Goal: Book appointment/travel/reservation

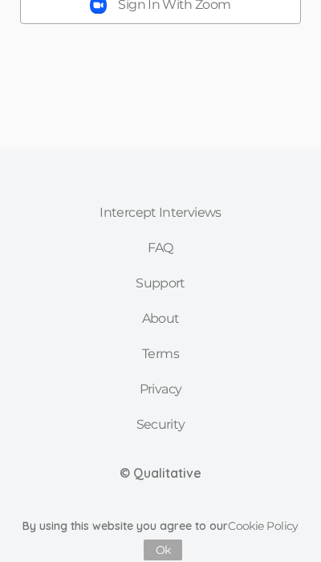
scroll to position [356, 0]
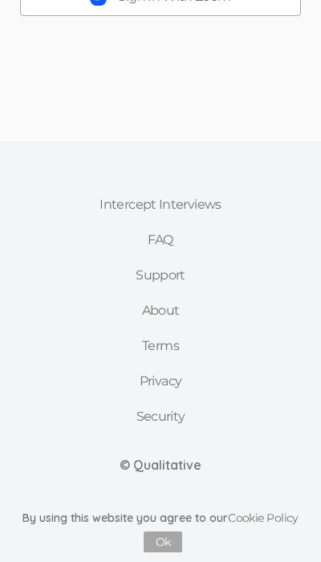
click at [165, 277] on link "Support" at bounding box center [160, 275] width 155 height 35
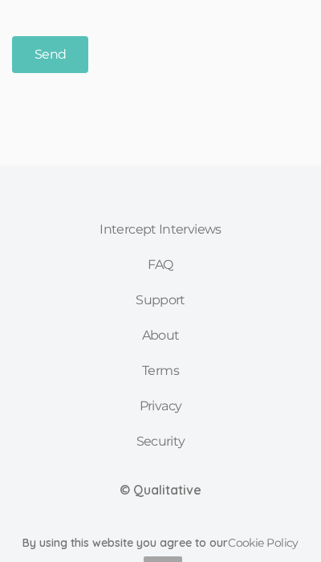
scroll to position [469, 0]
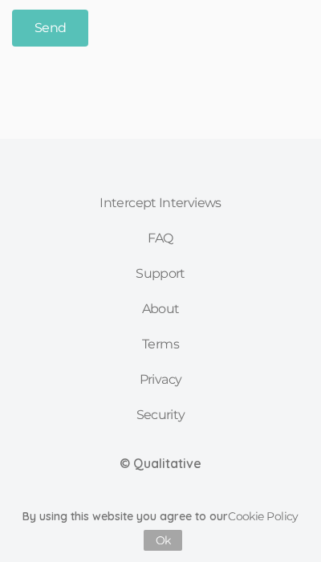
click at [165, 235] on link "FAQ" at bounding box center [160, 238] width 155 height 35
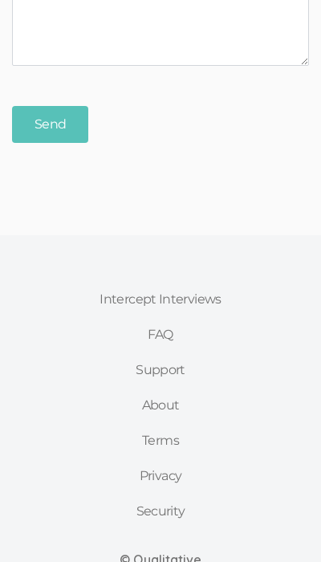
scroll to position [469, 0]
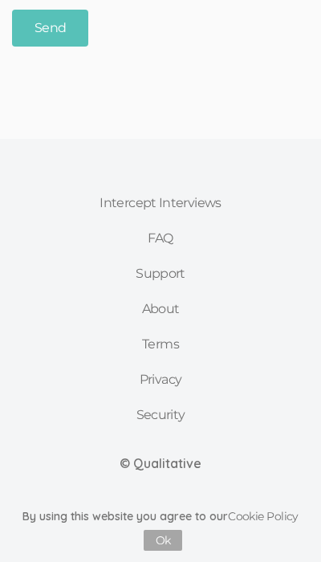
click at [165, 273] on link "Support" at bounding box center [160, 273] width 155 height 35
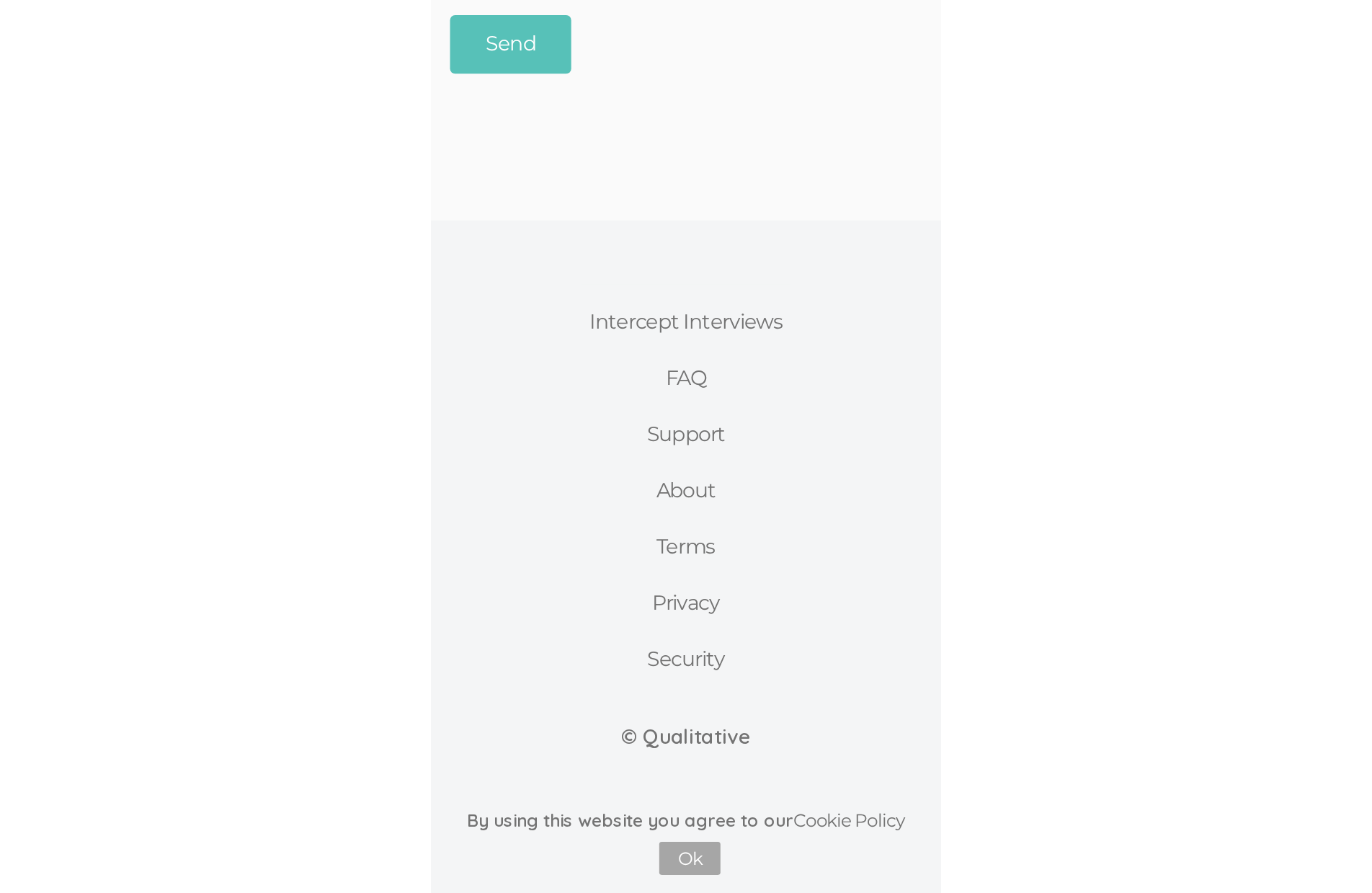
scroll to position [0, 0]
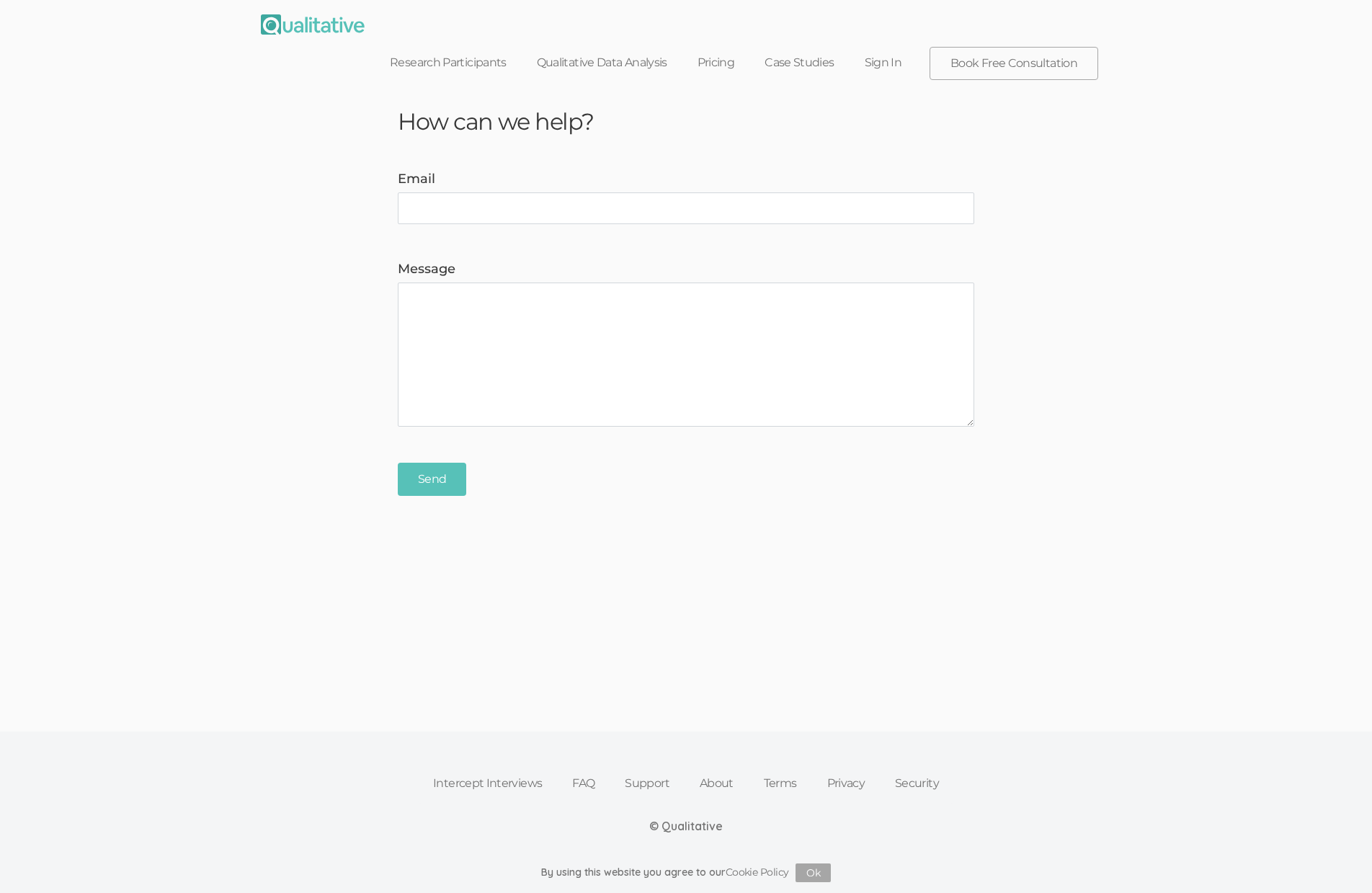
click at [288, 19] on img at bounding box center [313, 24] width 104 height 20
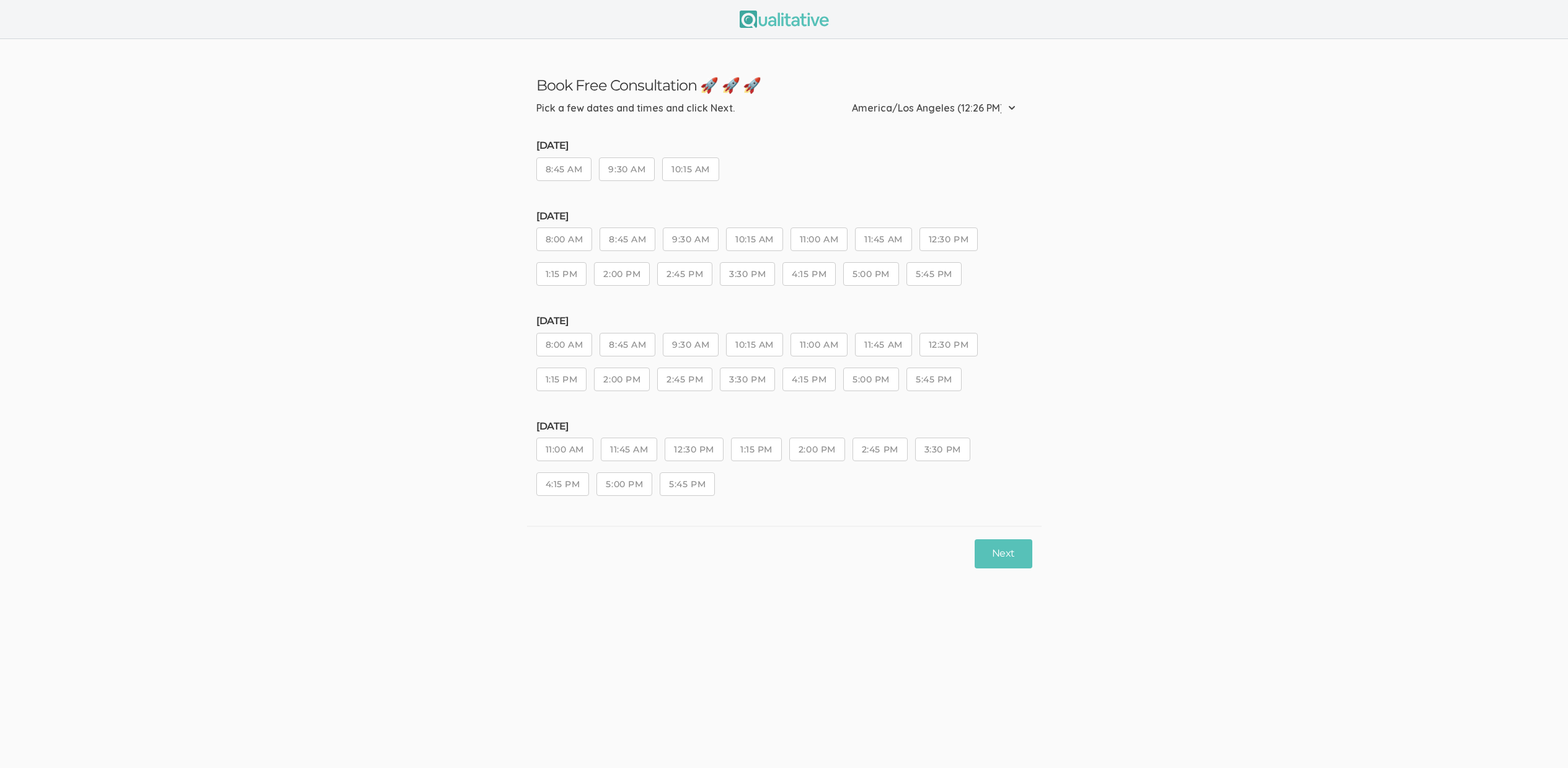
click at [752, 448] on button "1:15 PM" at bounding box center [756, 449] width 51 height 24
click at [1008, 560] on button "Next" at bounding box center [1003, 554] width 57 height 29
click at [685, 447] on button "9:30 AM" at bounding box center [691, 449] width 56 height 24
click at [801, 492] on button "4:15 PM" at bounding box center [809, 484] width 53 height 24
click at [1023, 555] on button "Next" at bounding box center [1003, 554] width 57 height 29
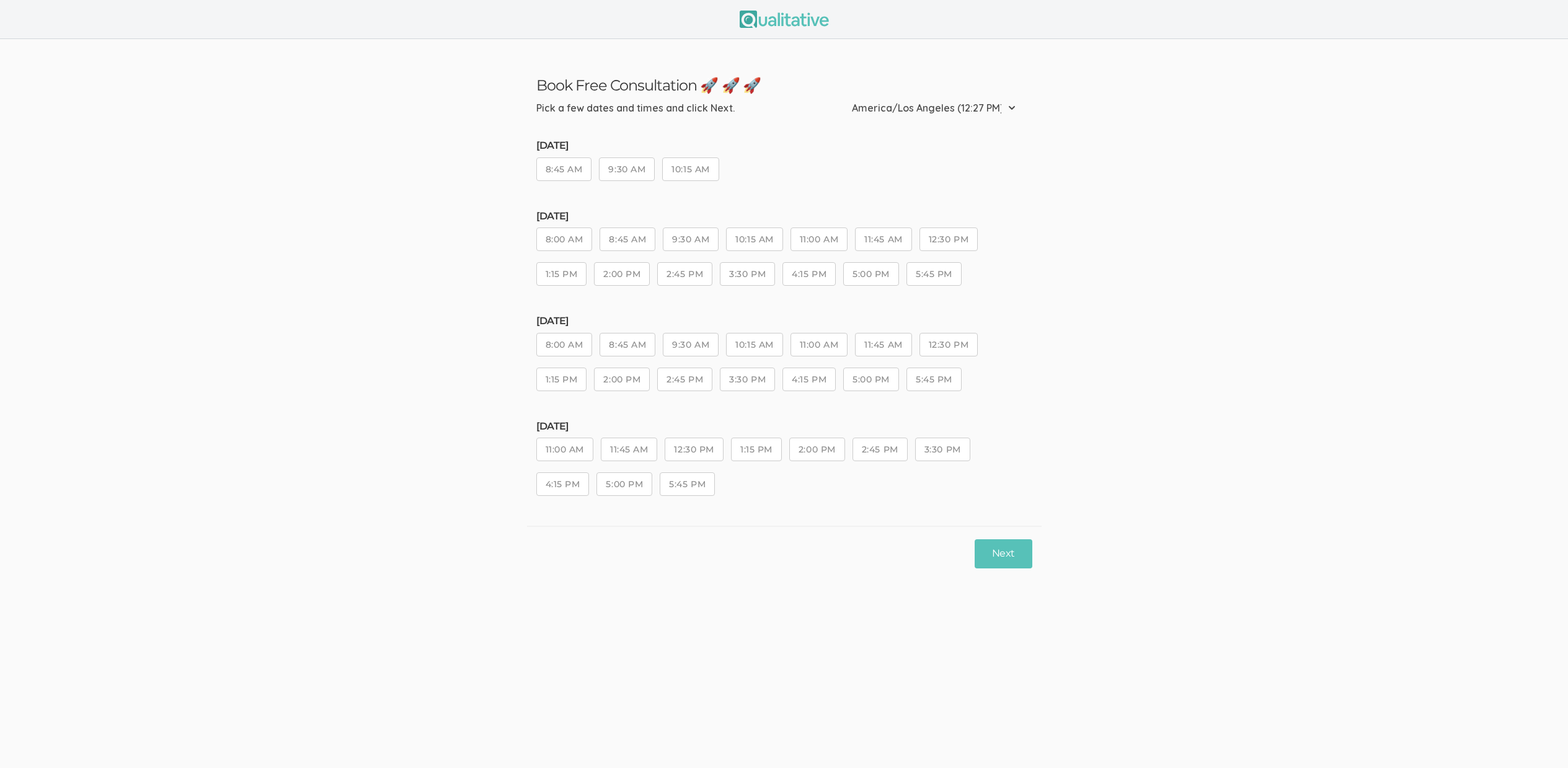
click at [682, 380] on button "2:45 PM" at bounding box center [684, 379] width 55 height 24
click at [1013, 555] on button "Next" at bounding box center [1003, 554] width 57 height 29
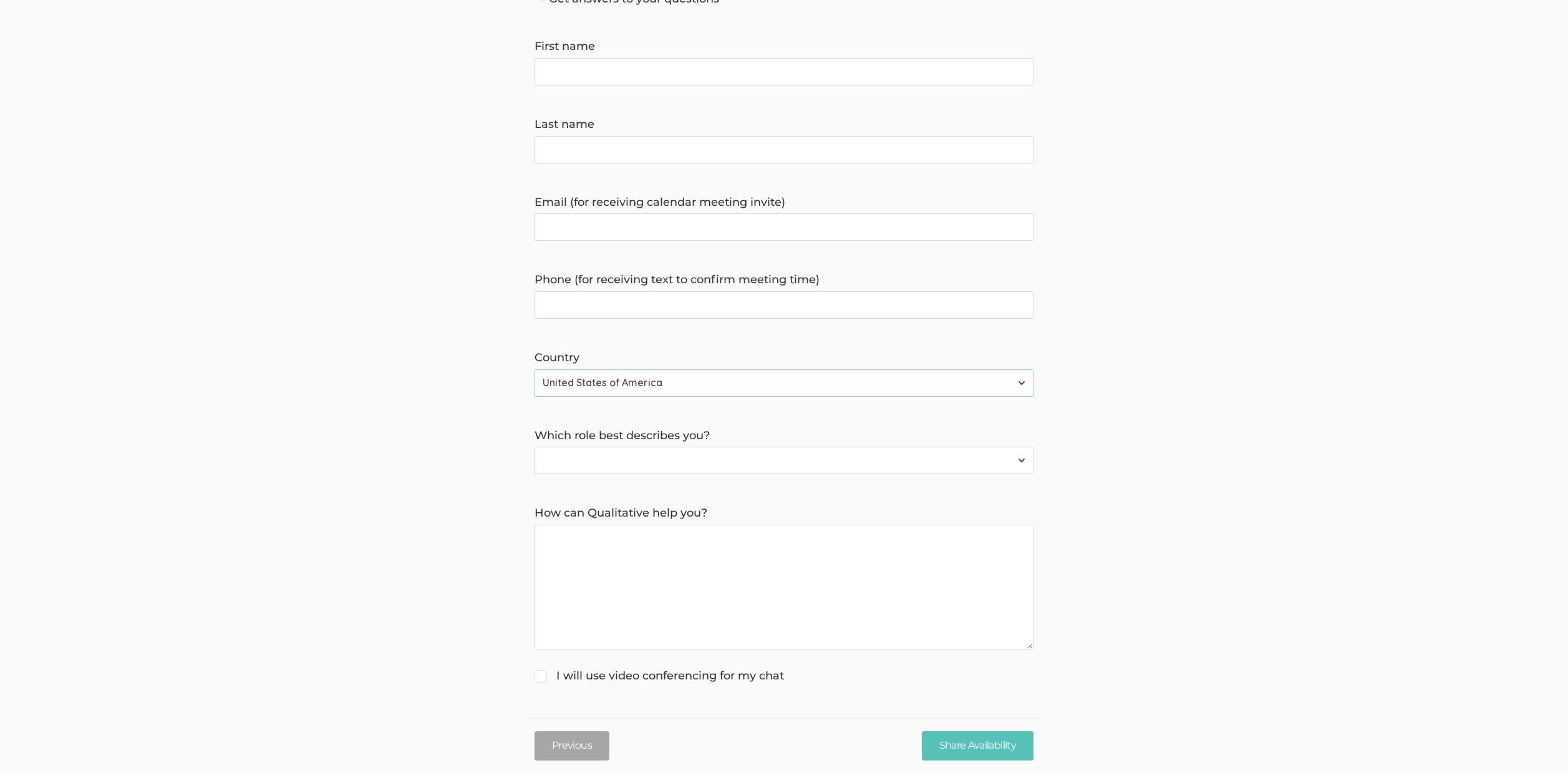
scroll to position [1, 0]
